Goal: Task Accomplishment & Management: Use online tool/utility

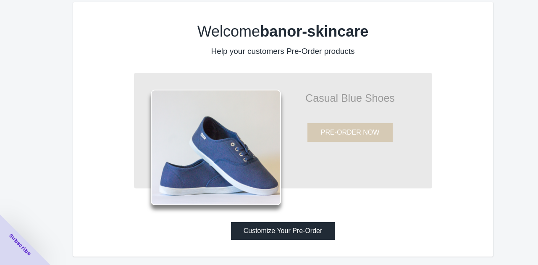
scroll to position [8, 0]
click at [312, 227] on button "Customize Your Pre-Order" at bounding box center [283, 231] width 104 height 18
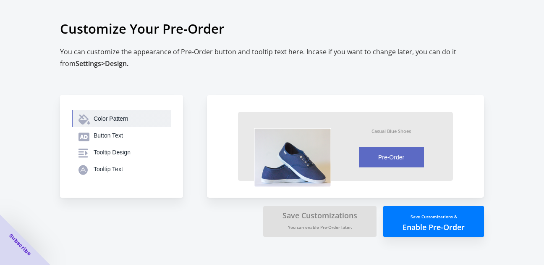
click at [108, 118] on div "Color Pattern" at bounding box center [129, 118] width 71 height 8
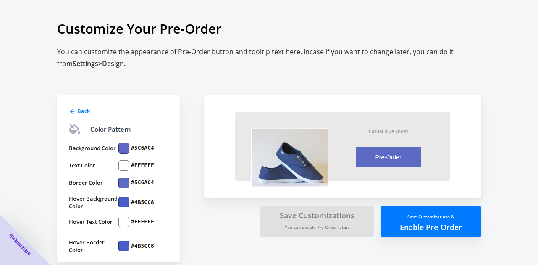
click at [37, 139] on div "Customize Your Pre-Order You can customize the appearance of Pre-Order button a…" at bounding box center [269, 136] width 538 height 273
click at [66, 109] on div "Back Color Pattern Background Color #5C6AC4 Text Color #FFFFFF Border Color #5C…" at bounding box center [118, 178] width 123 height 167
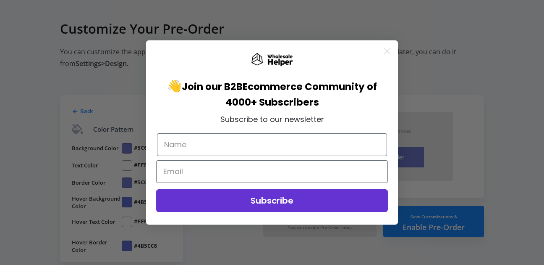
click at [387, 53] on circle "Close dialog" at bounding box center [387, 51] width 14 height 14
